Goal: Task Accomplishment & Management: Use online tool/utility

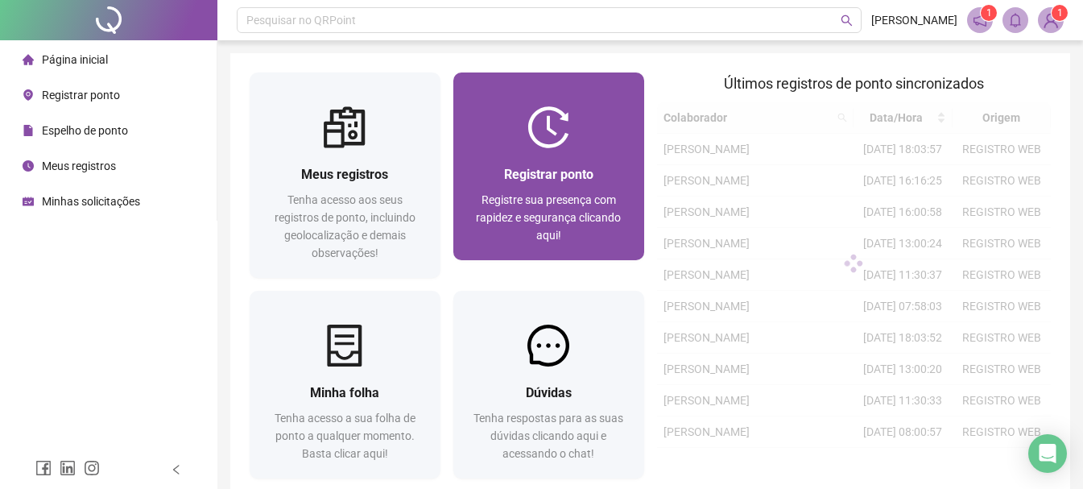
click at [558, 155] on div "Registrar ponto Registre sua presença com rapidez e segurança clicando aqui!" at bounding box center [548, 204] width 191 height 112
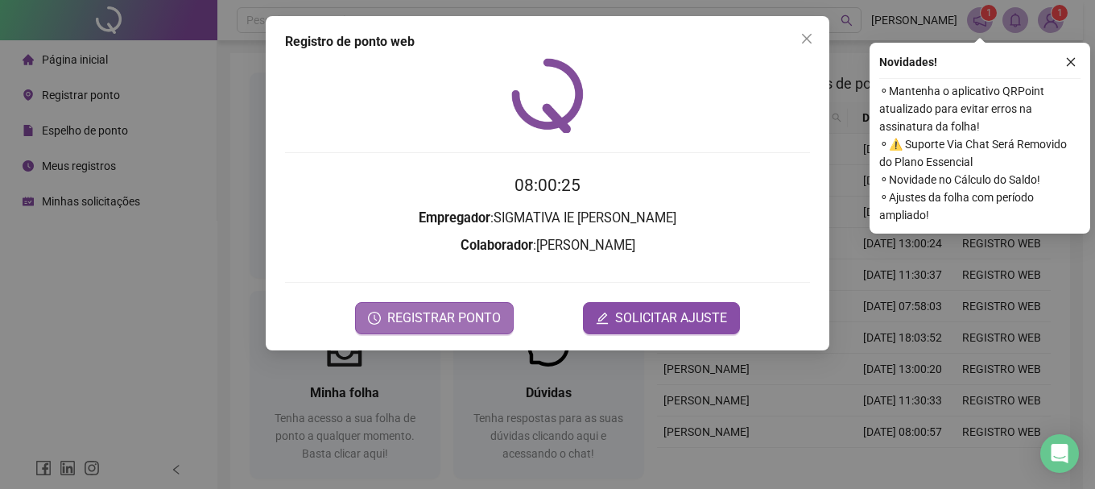
click at [457, 317] on span "REGISTRAR PONTO" at bounding box center [444, 317] width 114 height 19
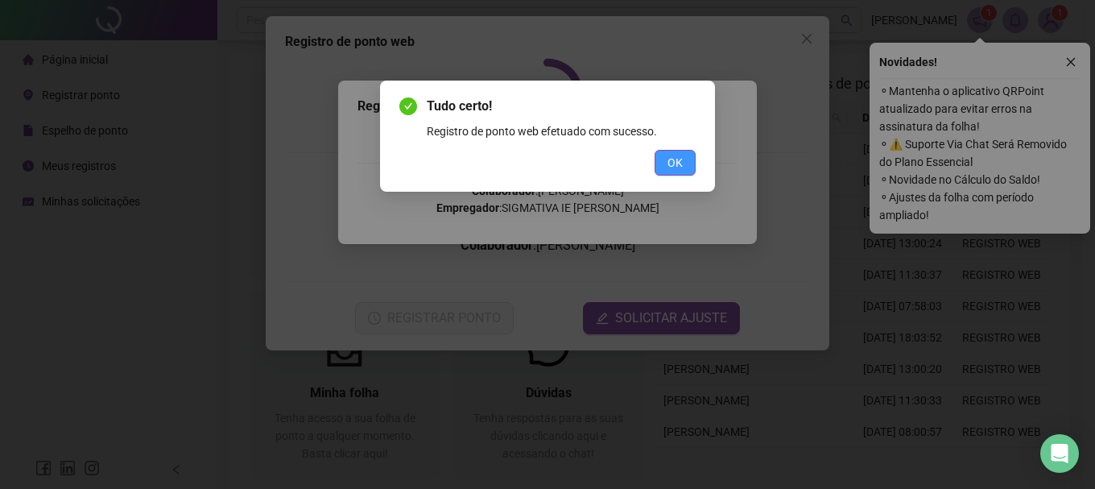
click at [670, 155] on span "OK" at bounding box center [674, 163] width 15 height 18
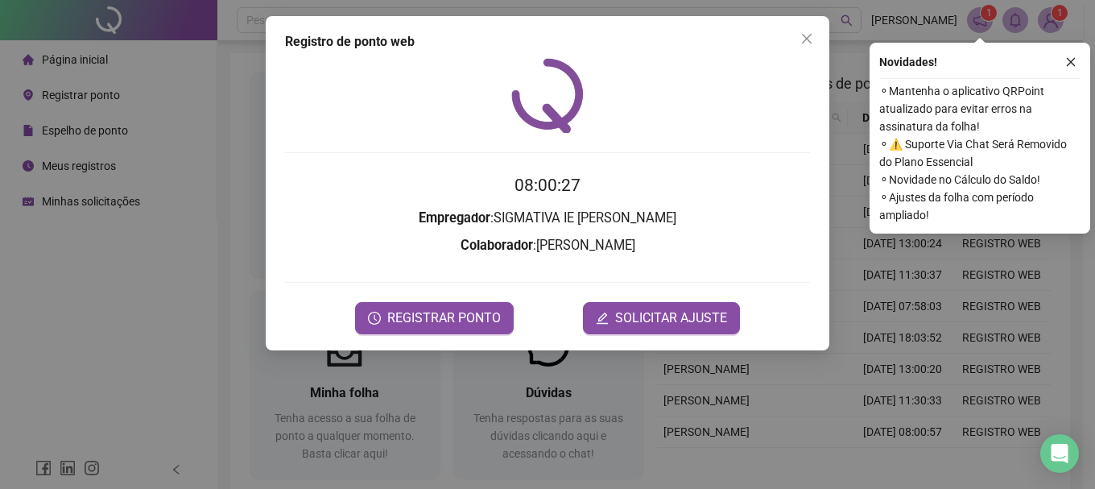
click at [811, 36] on div "Tudo certo! Registro de ponto web efetuado com sucesso. OK" at bounding box center [547, 244] width 1095 height 489
click at [803, 39] on icon "close" at bounding box center [806, 38] width 13 height 13
